Goal: Transaction & Acquisition: Book appointment/travel/reservation

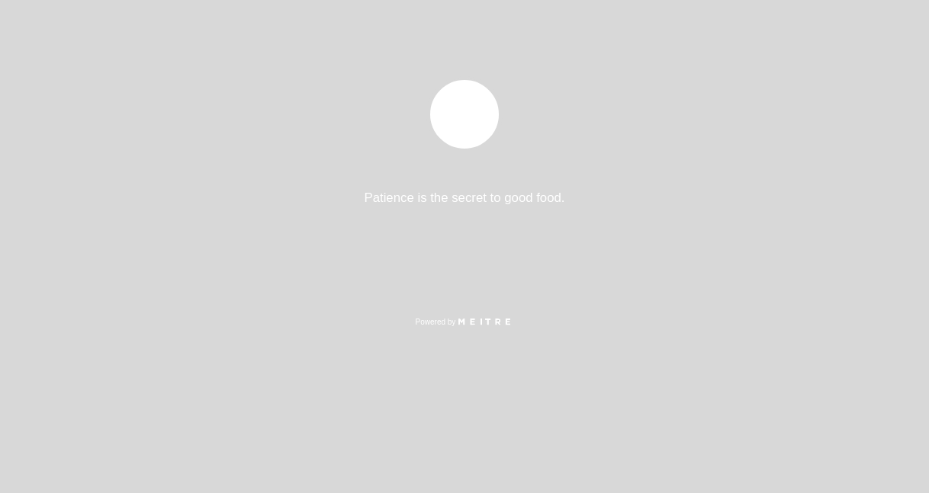
select select "es"
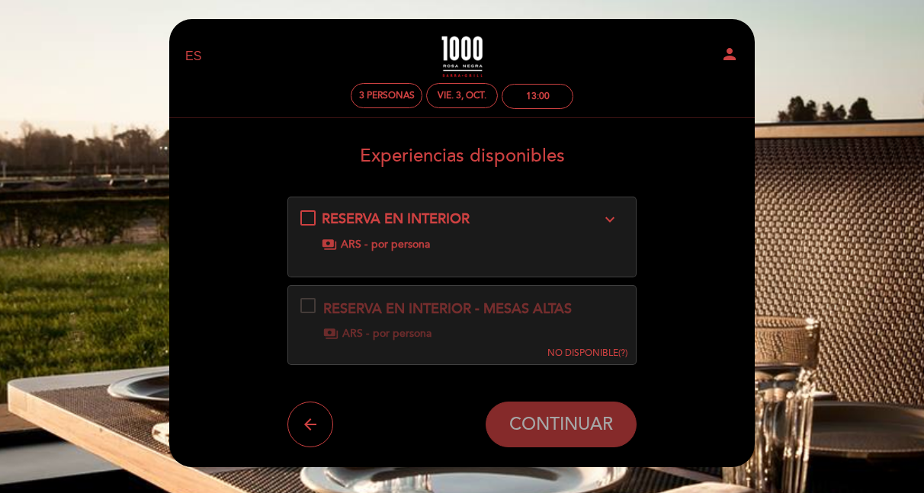
click at [308, 217] on div "RESERVA EN INTERIOR expand_more payments ARS - por persona" at bounding box center [462, 231] width 324 height 43
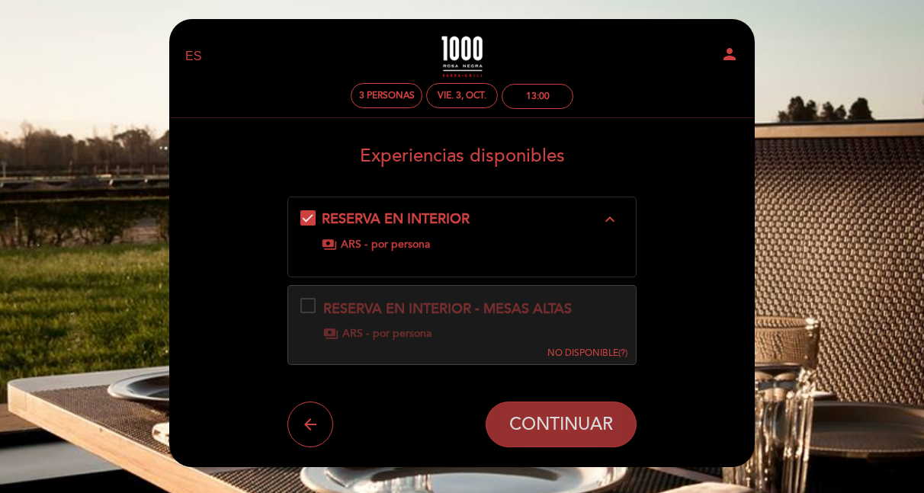
click at [579, 432] on span "CONTINUAR" at bounding box center [561, 425] width 104 height 21
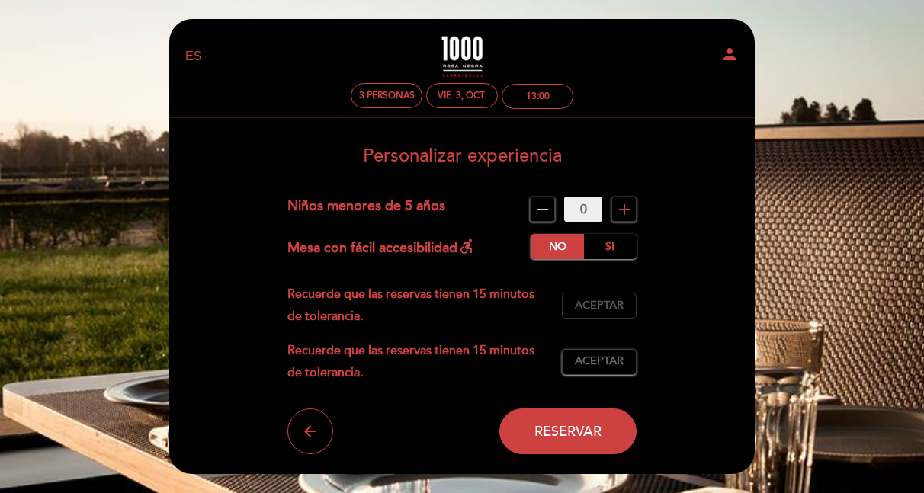
click at [593, 304] on span "Aceptar" at bounding box center [599, 306] width 49 height 16
click at [599, 363] on span "Aceptar" at bounding box center [599, 362] width 49 height 16
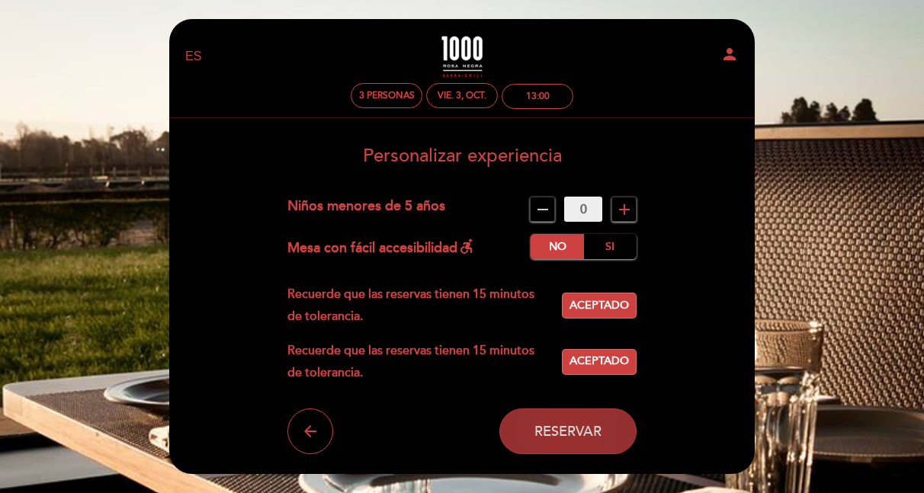
click at [555, 431] on span "Reservar" at bounding box center [567, 431] width 67 height 17
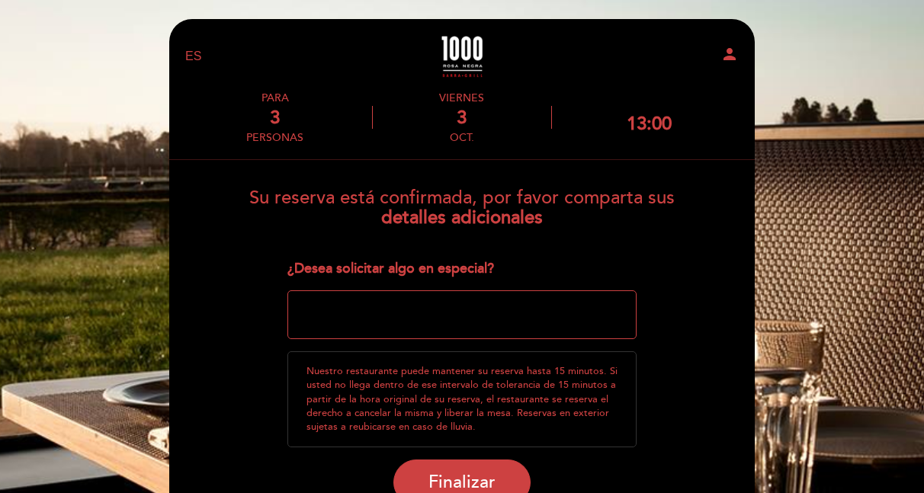
click at [327, 315] on textarea at bounding box center [462, 314] width 350 height 49
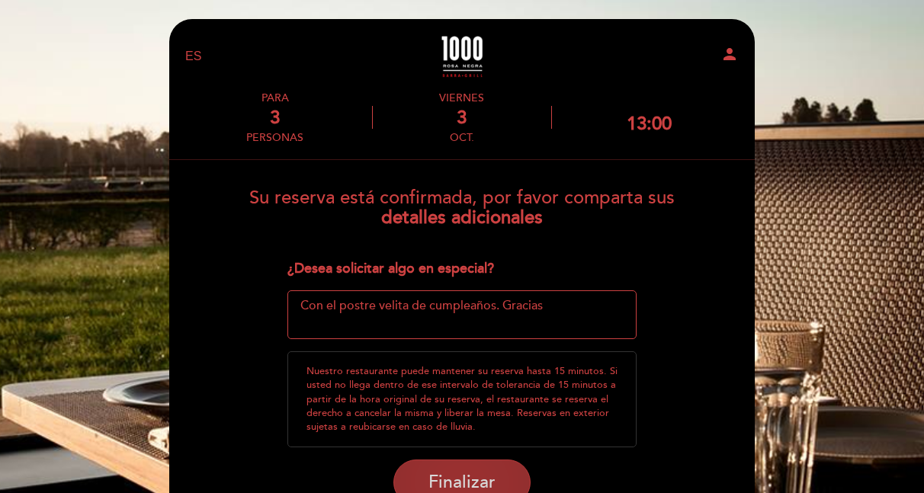
type textarea "Con el postre velita de cumpleaños. Gracias"
click at [444, 479] on span "Finalizar" at bounding box center [461, 482] width 67 height 21
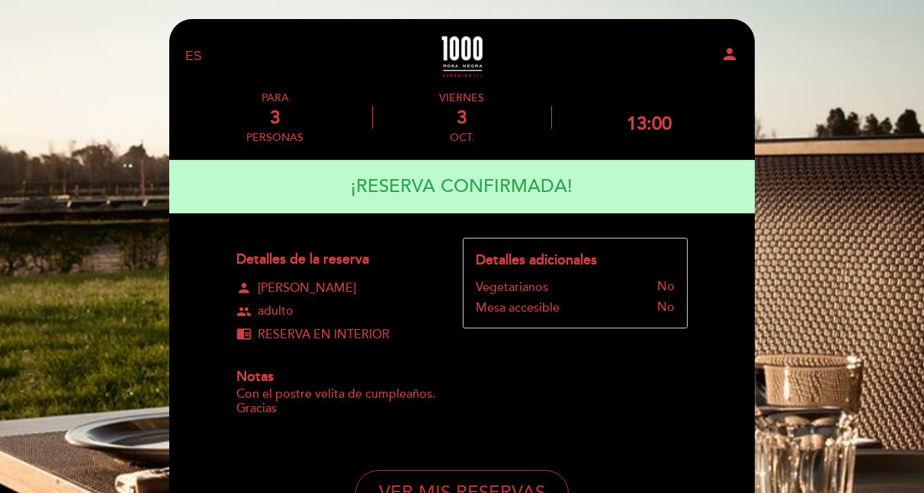
click at [540, 478] on button "VER MIS RESERVAS" at bounding box center [461, 493] width 213 height 46
select select "es"
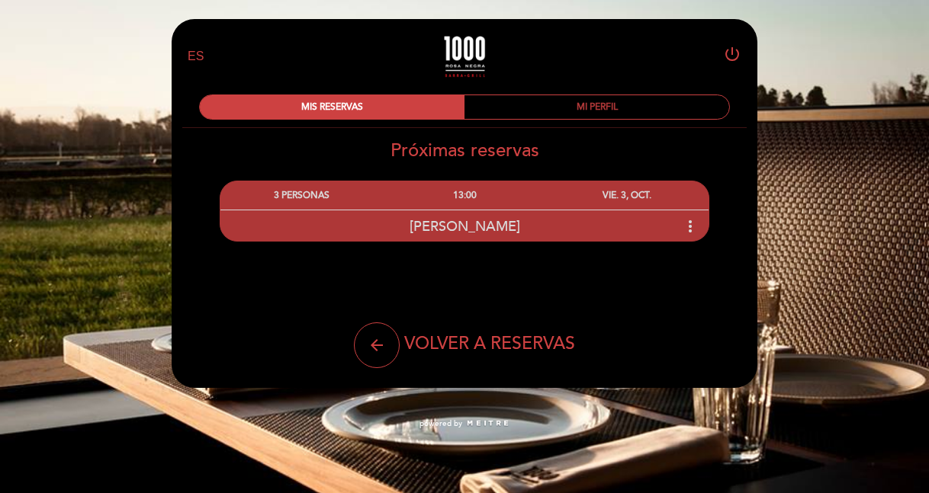
click at [590, 109] on div "MI PERFIL" at bounding box center [596, 107] width 265 height 24
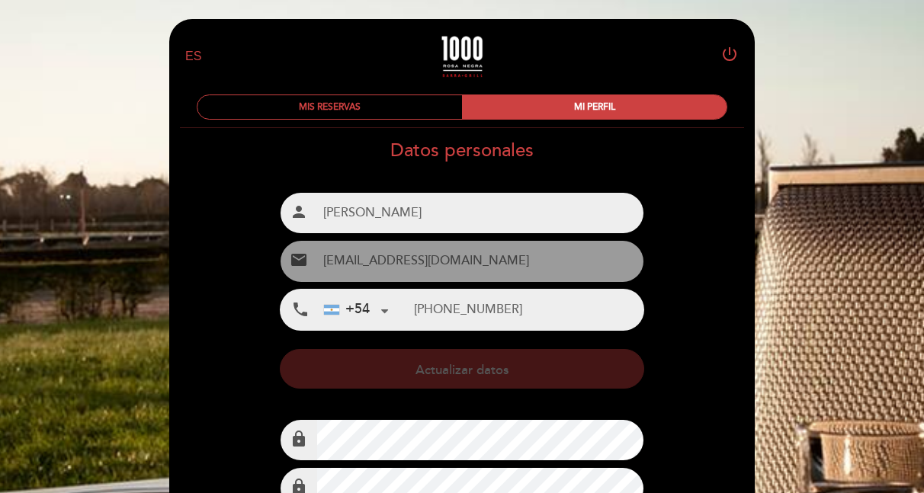
click at [733, 53] on icon "power_settings_new" at bounding box center [729, 54] width 18 height 18
select select "es"
